Goal: Task Accomplishment & Management: Use online tool/utility

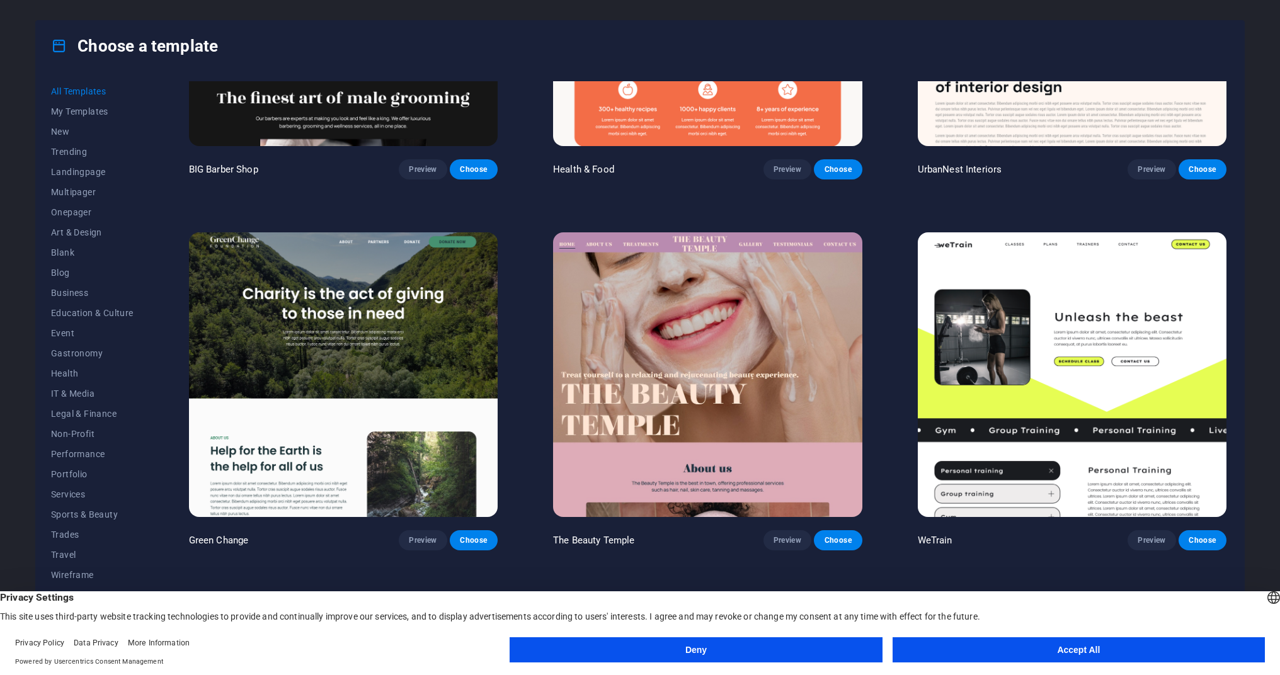
scroll to position [2079, 0]
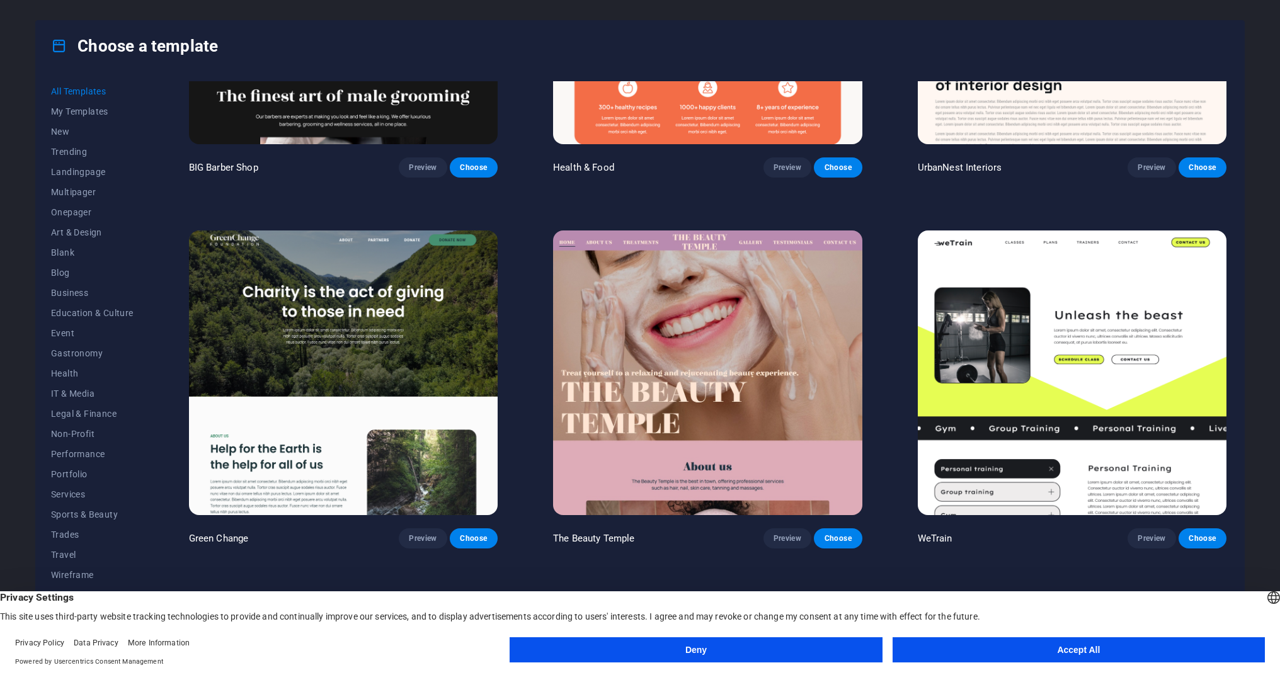
click at [995, 638] on button "Accept All" at bounding box center [1079, 650] width 372 height 25
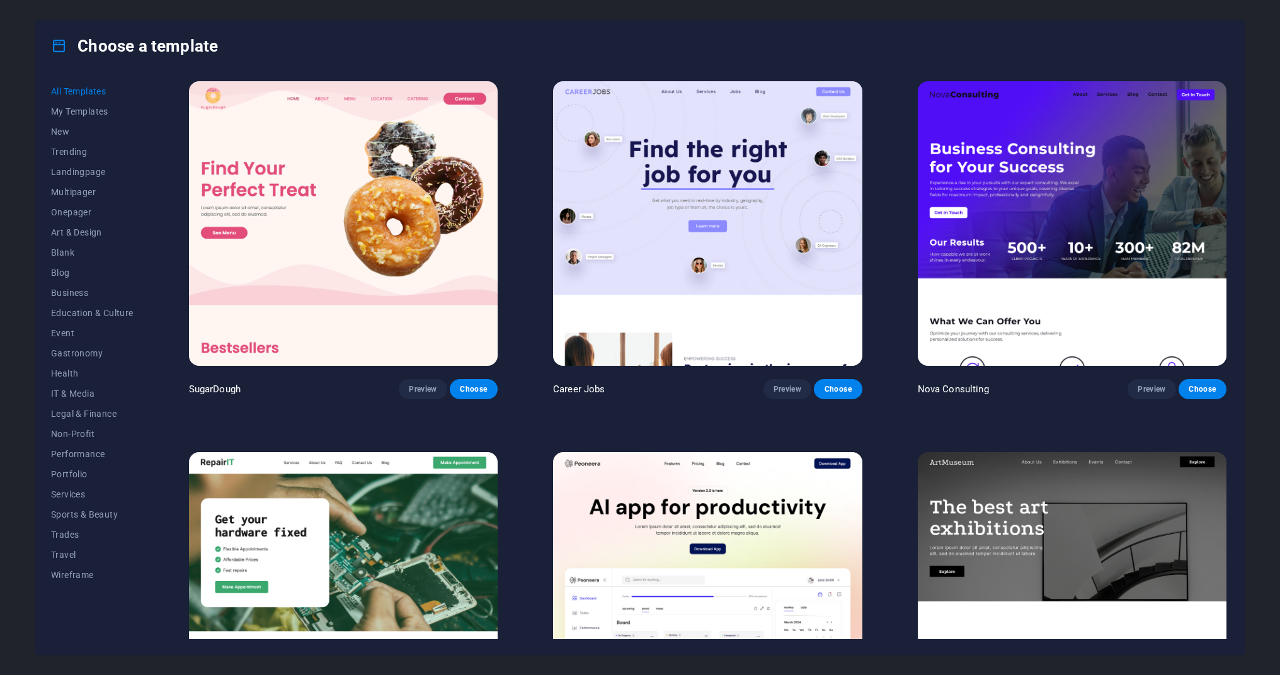
scroll to position [0, 0]
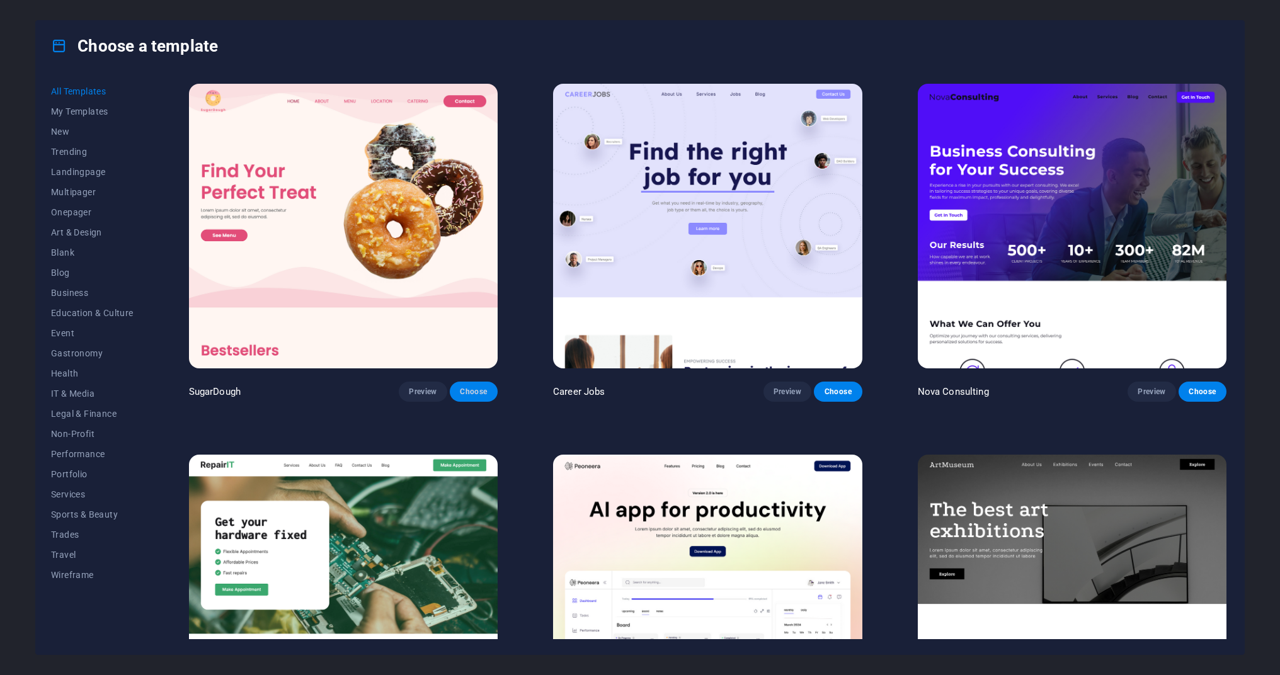
click at [478, 393] on span "Choose" at bounding box center [474, 392] width 28 height 10
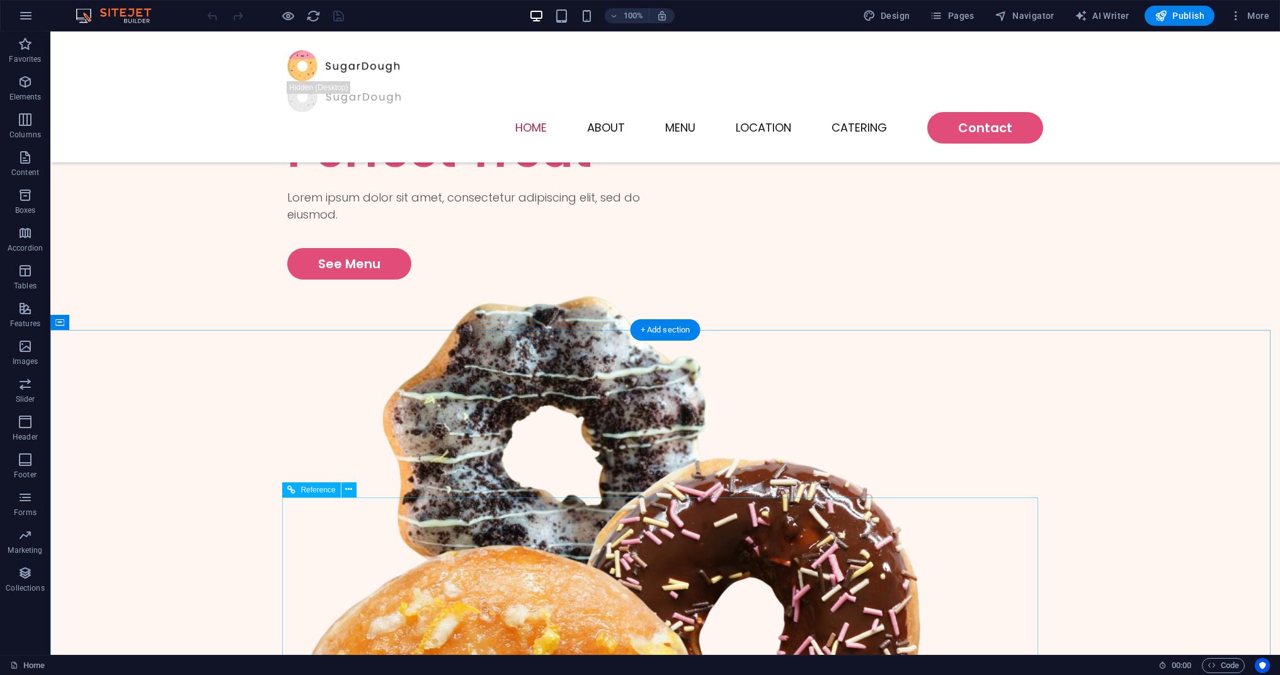
scroll to position [153, 0]
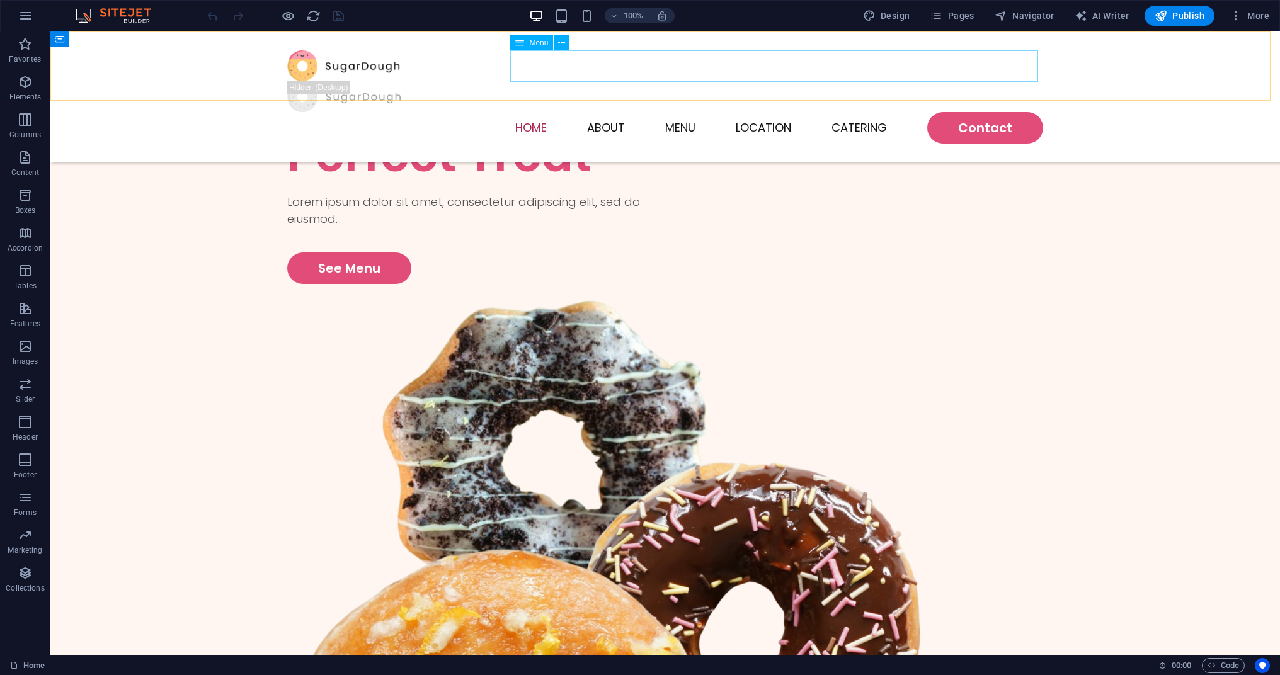
click at [596, 112] on nav "Home About Menu Location Catering Contact" at bounding box center [665, 127] width 756 height 31
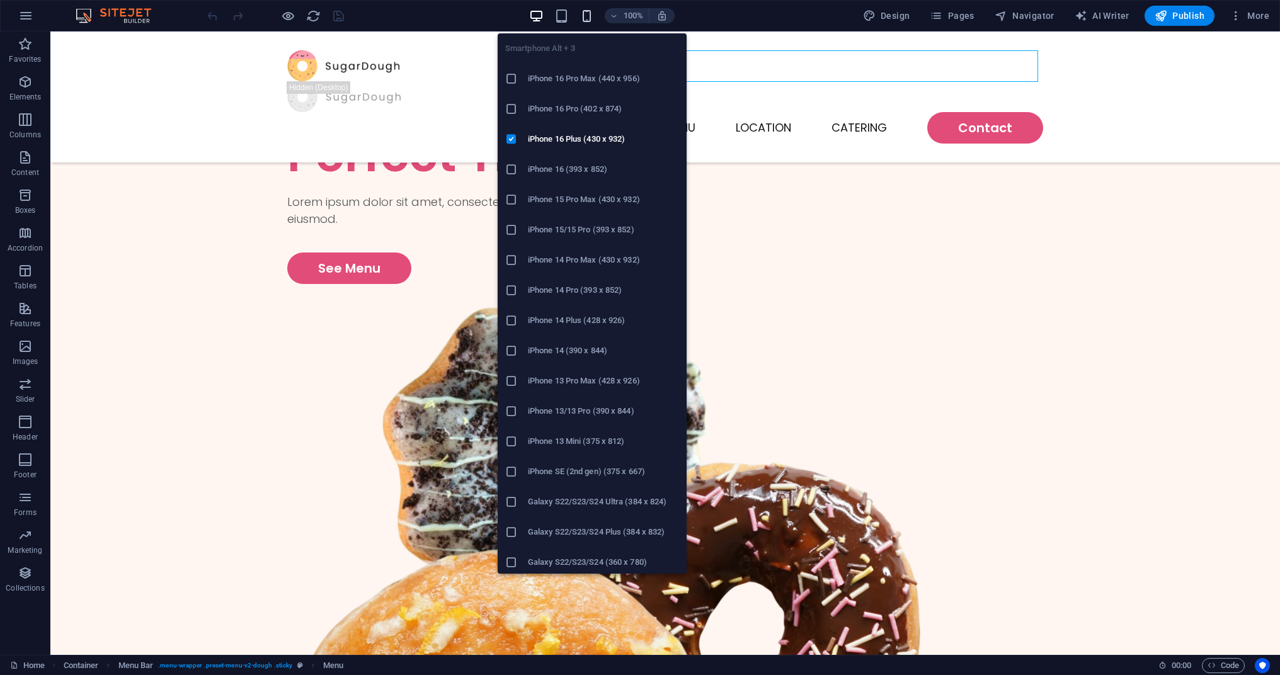
click at [585, 12] on icon "button" at bounding box center [587, 16] width 14 height 14
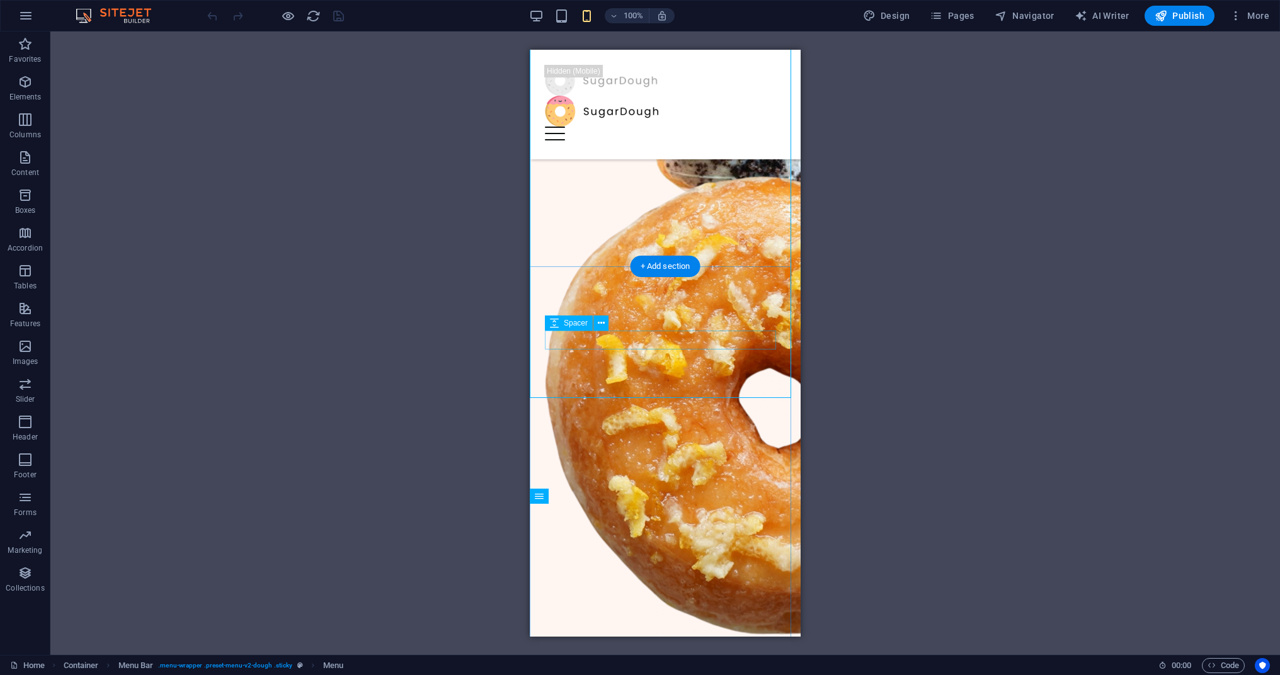
scroll to position [0, 0]
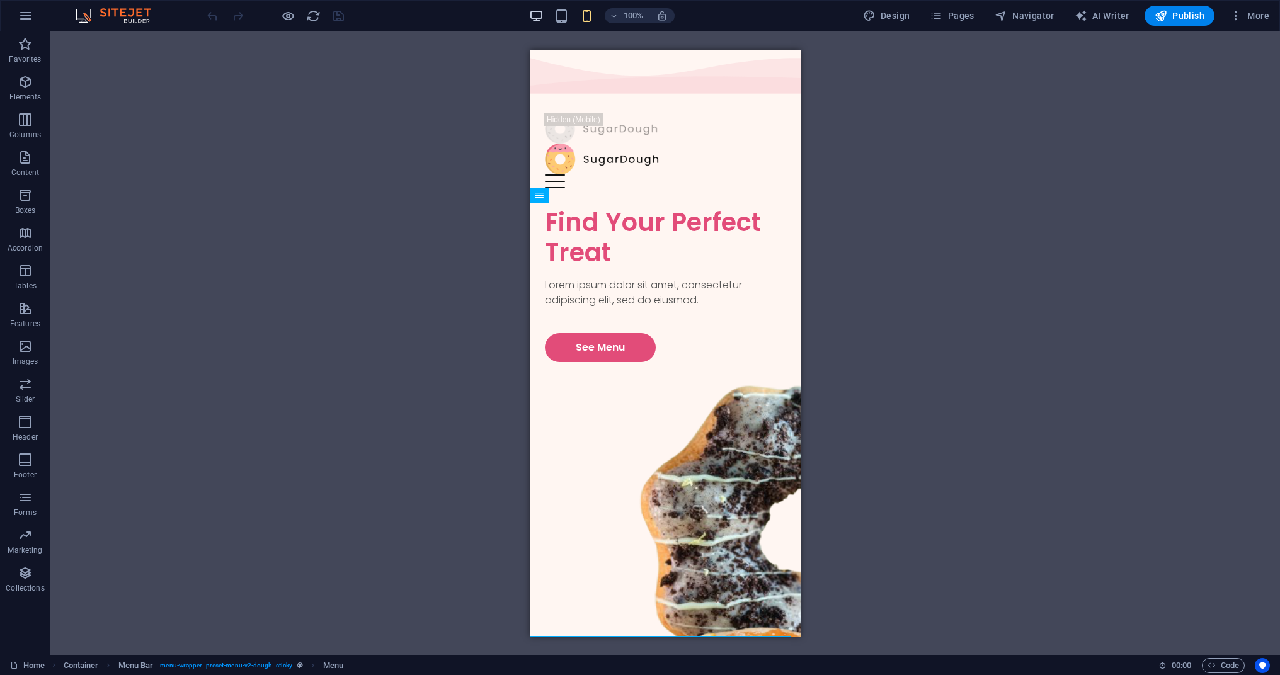
click at [542, 18] on icon "button" at bounding box center [536, 16] width 14 height 14
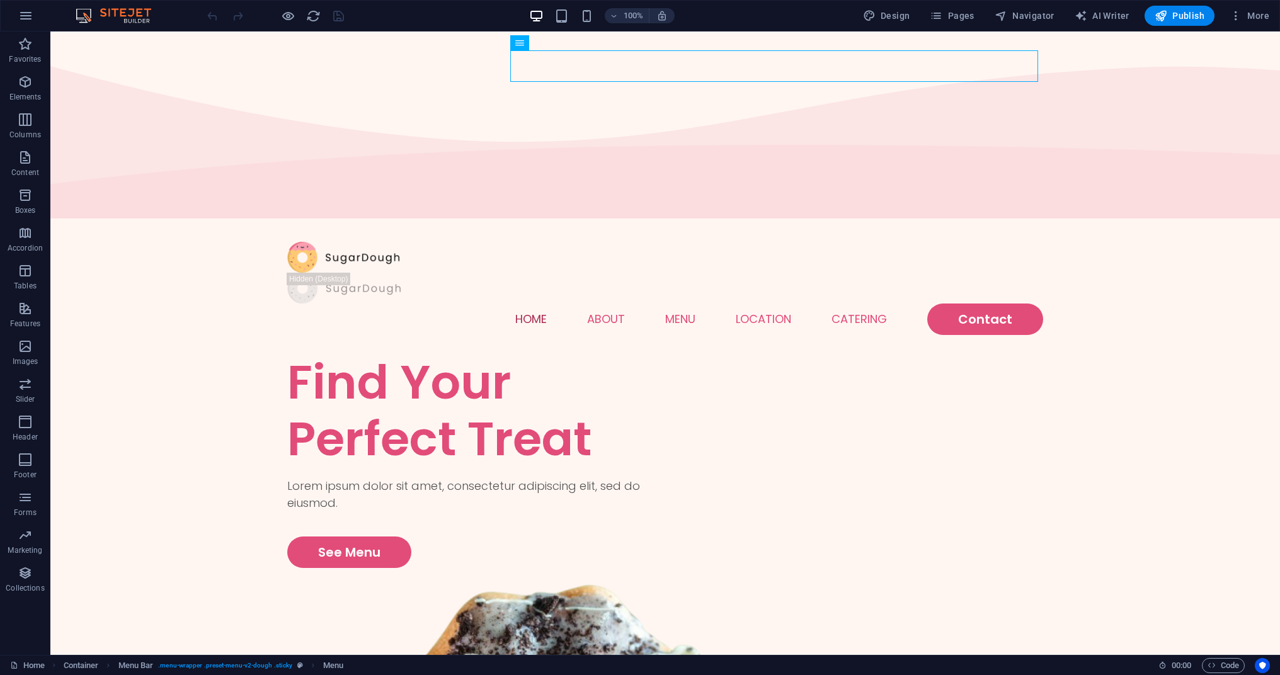
click at [1250, 25] on div "100% Design Pages Navigator AI Writer Publish More" at bounding box center [640, 16] width 1279 height 30
click at [1251, 21] on span "More" at bounding box center [1250, 15] width 40 height 13
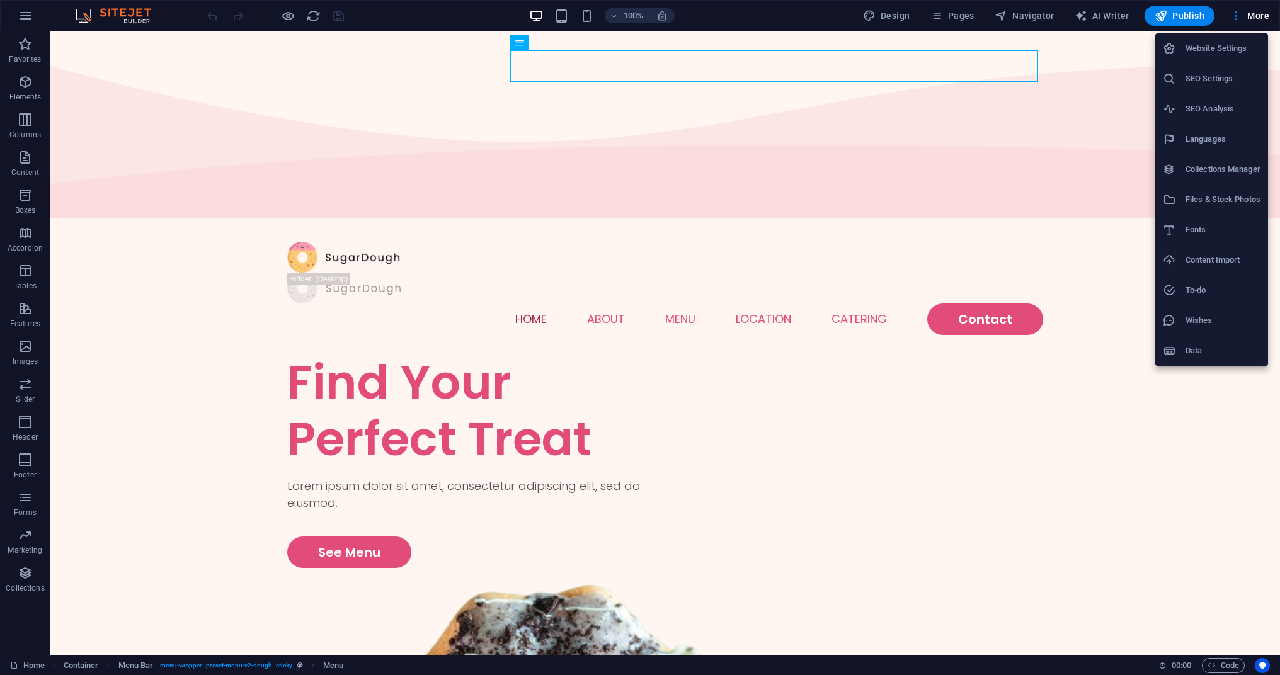
click at [748, 19] on div at bounding box center [640, 337] width 1280 height 675
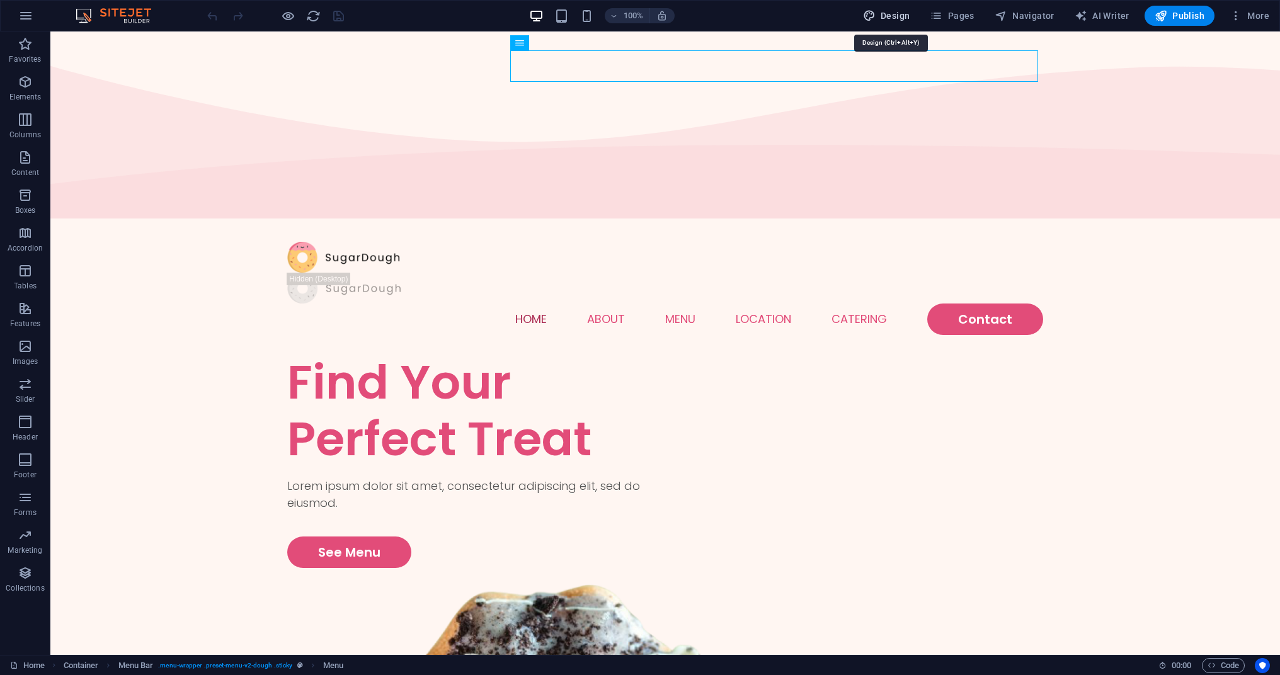
click at [902, 12] on span "Design" at bounding box center [886, 15] width 47 height 13
select select "px"
select select "300"
select select "px"
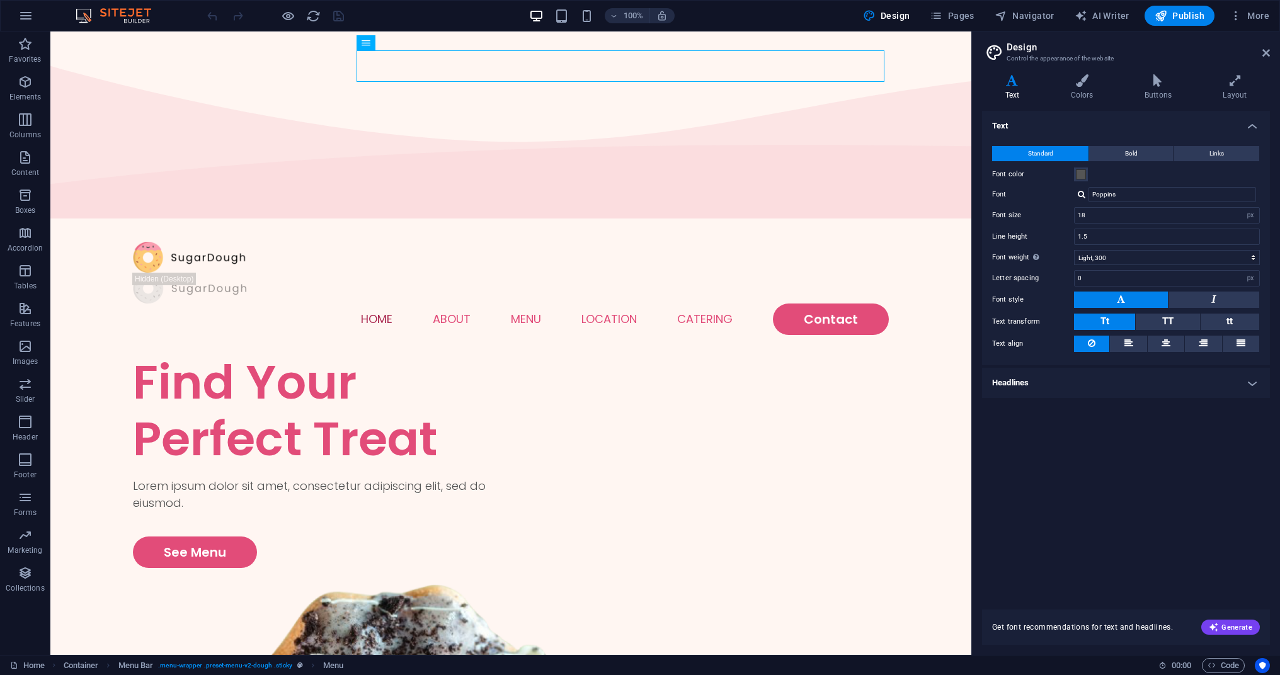
click at [1258, 54] on header "Design Control the appearance of the website" at bounding box center [1127, 47] width 285 height 33
click at [1263, 51] on icon at bounding box center [1267, 53] width 8 height 10
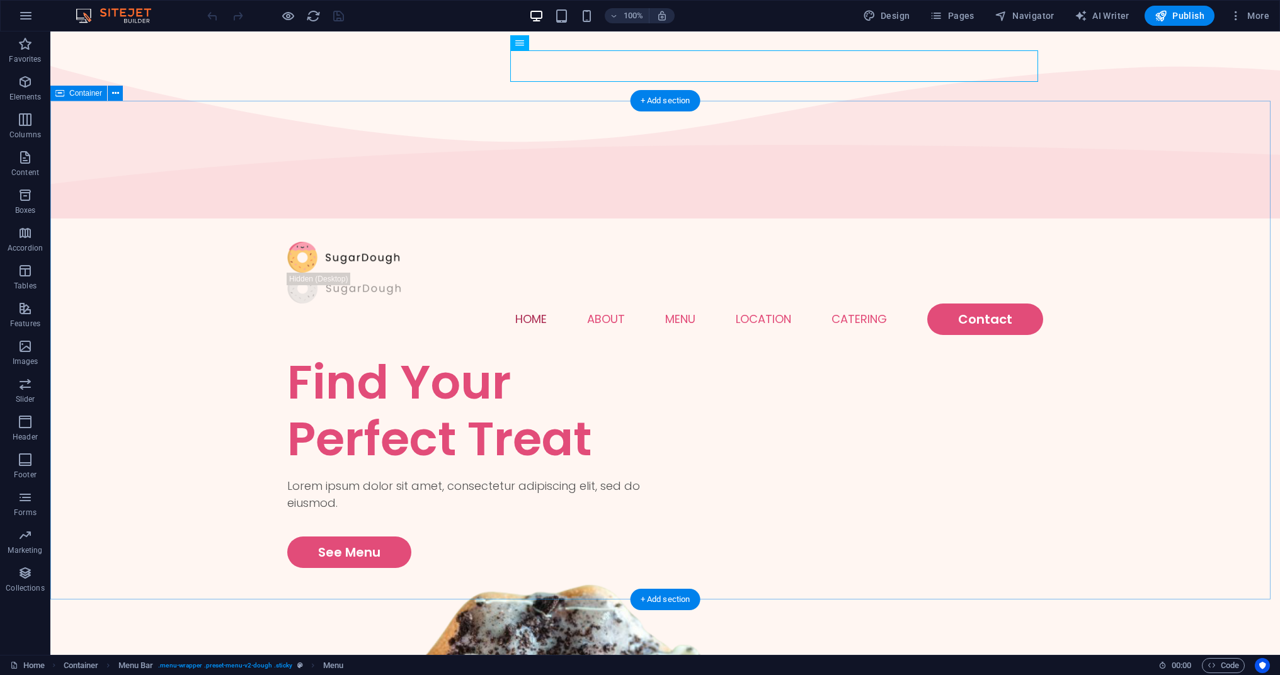
click at [22, 18] on icon "button" at bounding box center [25, 15] width 15 height 15
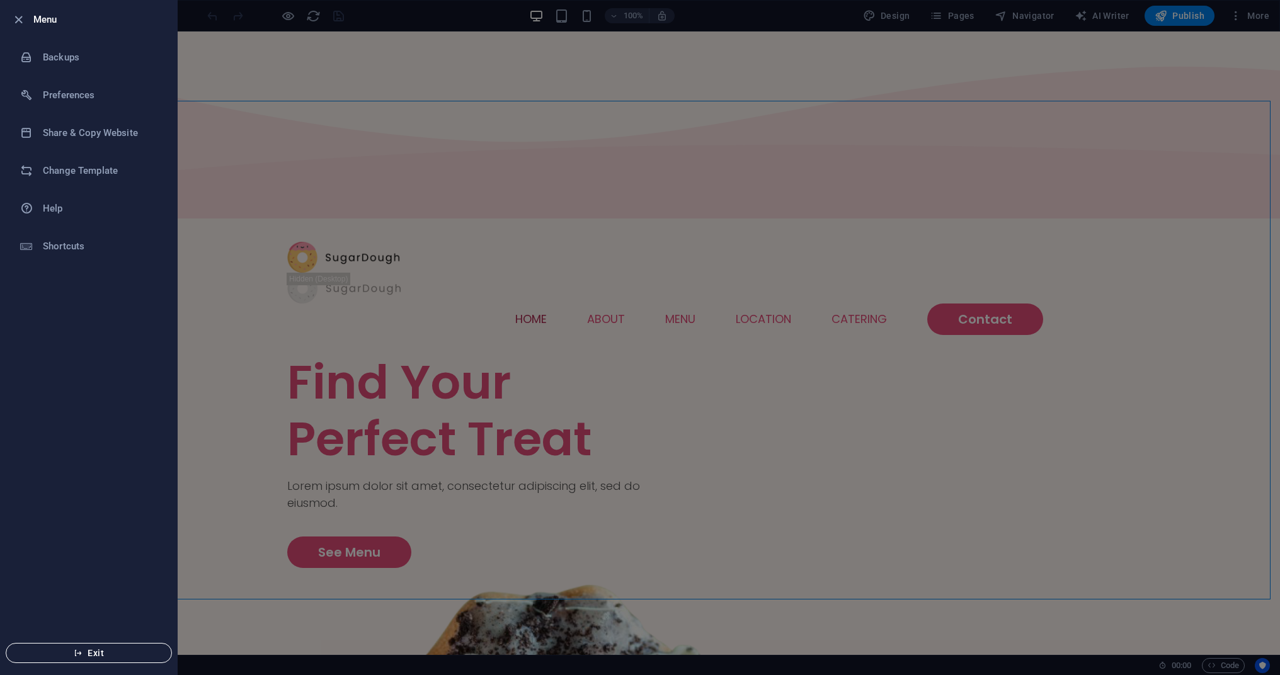
click at [109, 650] on span "Exit" at bounding box center [88, 653] width 145 height 10
